Goal: Find specific page/section: Find specific page/section

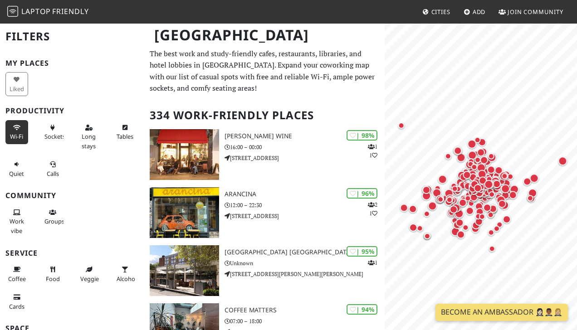
click at [15, 130] on icon at bounding box center [16, 128] width 7 height 6
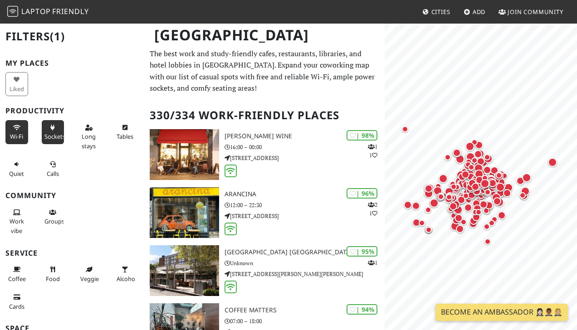
click at [54, 128] on icon at bounding box center [52, 128] width 7 height 6
click at [57, 171] on span "Calls" at bounding box center [53, 174] width 12 height 8
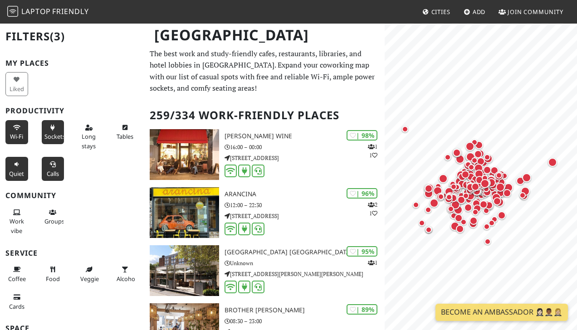
click at [24, 167] on button "Quiet" at bounding box center [16, 169] width 23 height 24
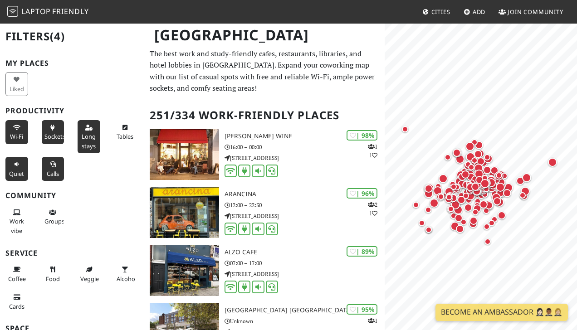
click at [89, 131] on button "Long stays" at bounding box center [89, 136] width 23 height 33
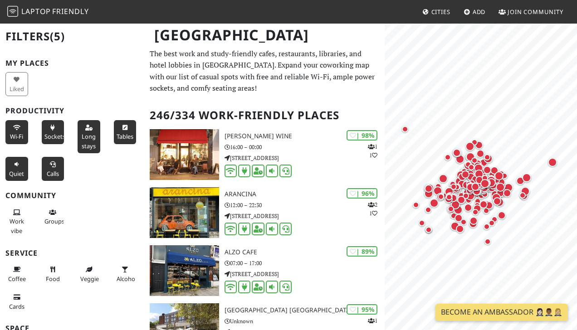
click at [129, 138] on span "Tables" at bounding box center [125, 137] width 17 height 8
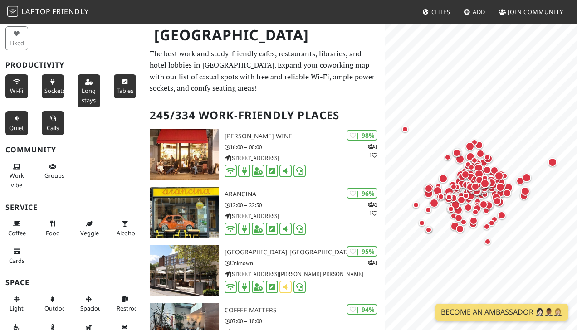
scroll to position [48, 0]
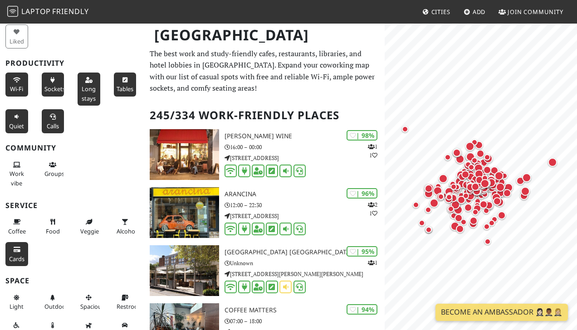
click at [20, 252] on icon at bounding box center [16, 250] width 7 height 6
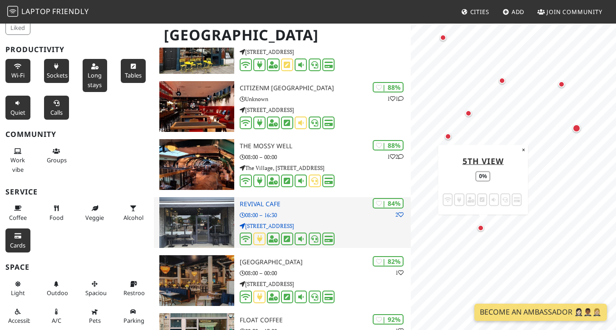
scroll to position [0, 0]
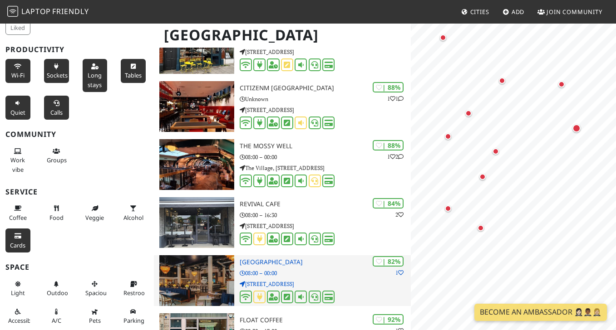
click at [219, 269] on img at bounding box center [196, 281] width 74 height 51
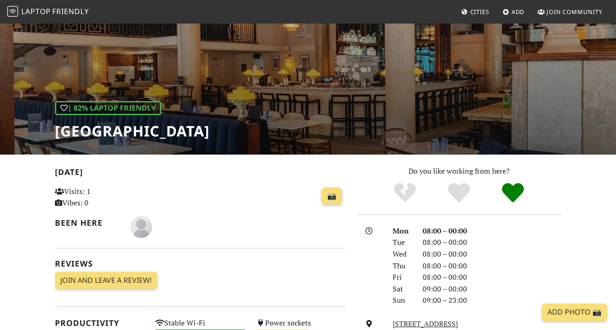
scroll to position [54, 0]
